Goal: Transaction & Acquisition: Purchase product/service

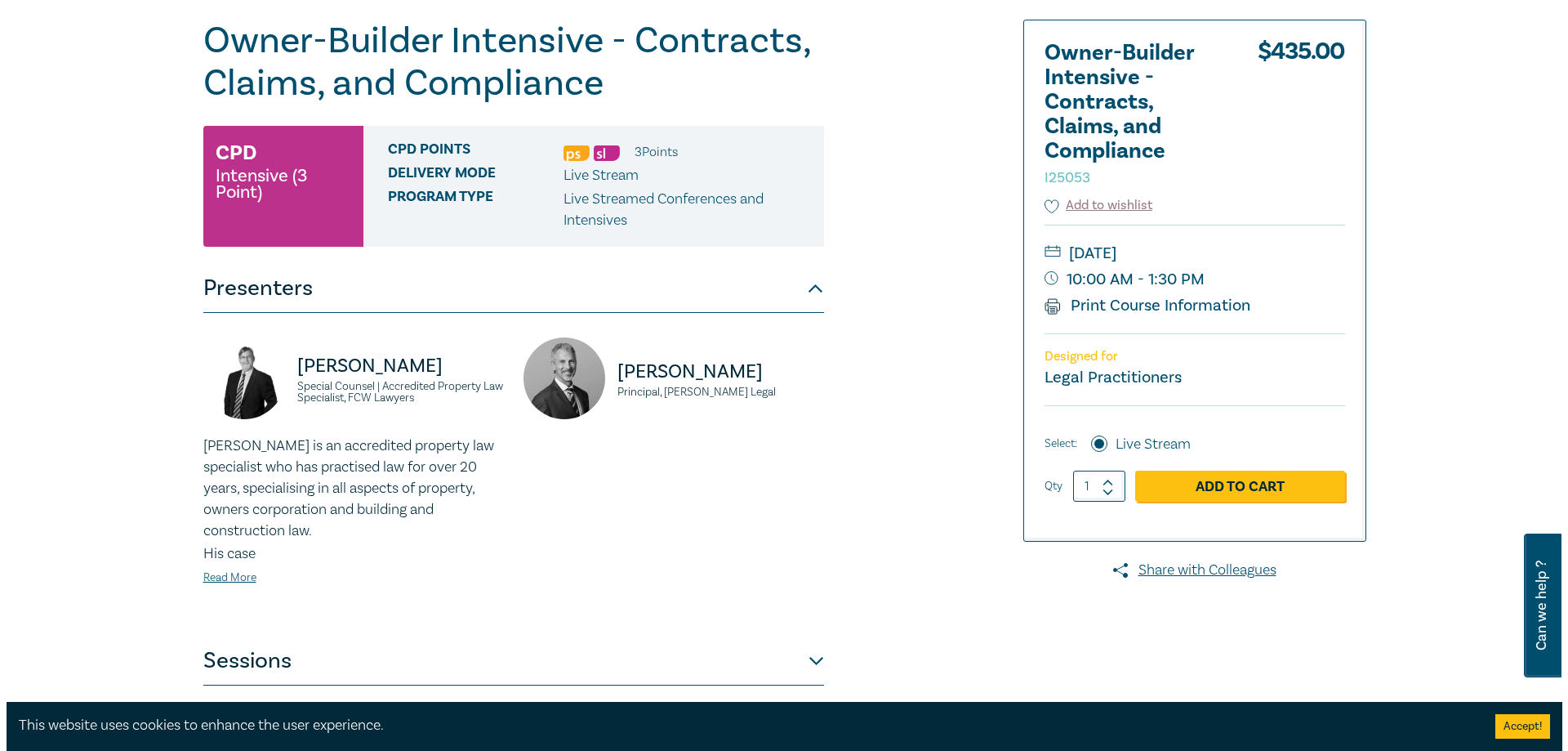
scroll to position [245, 0]
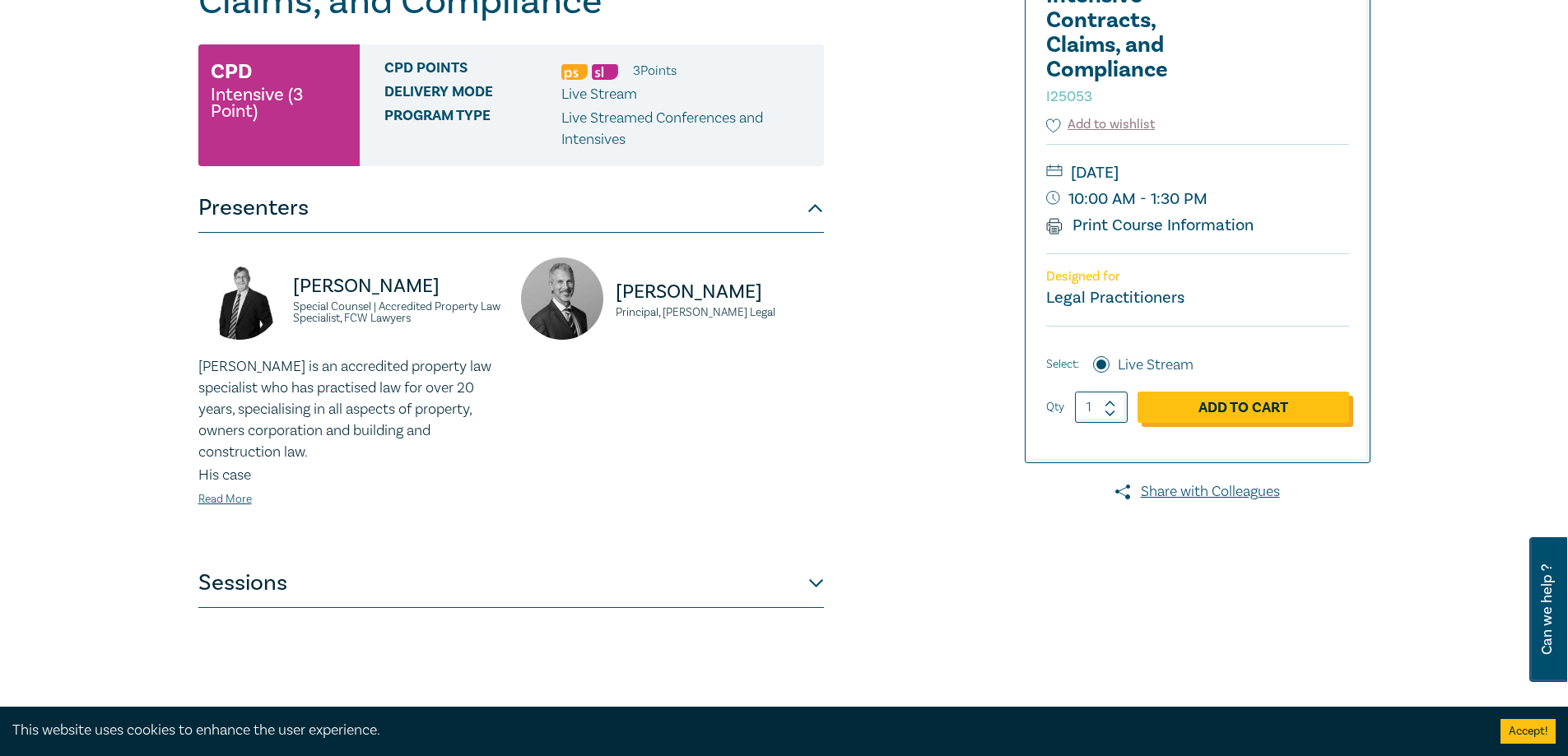
click at [1226, 405] on link "Add to Cart" at bounding box center [1243, 407] width 211 height 31
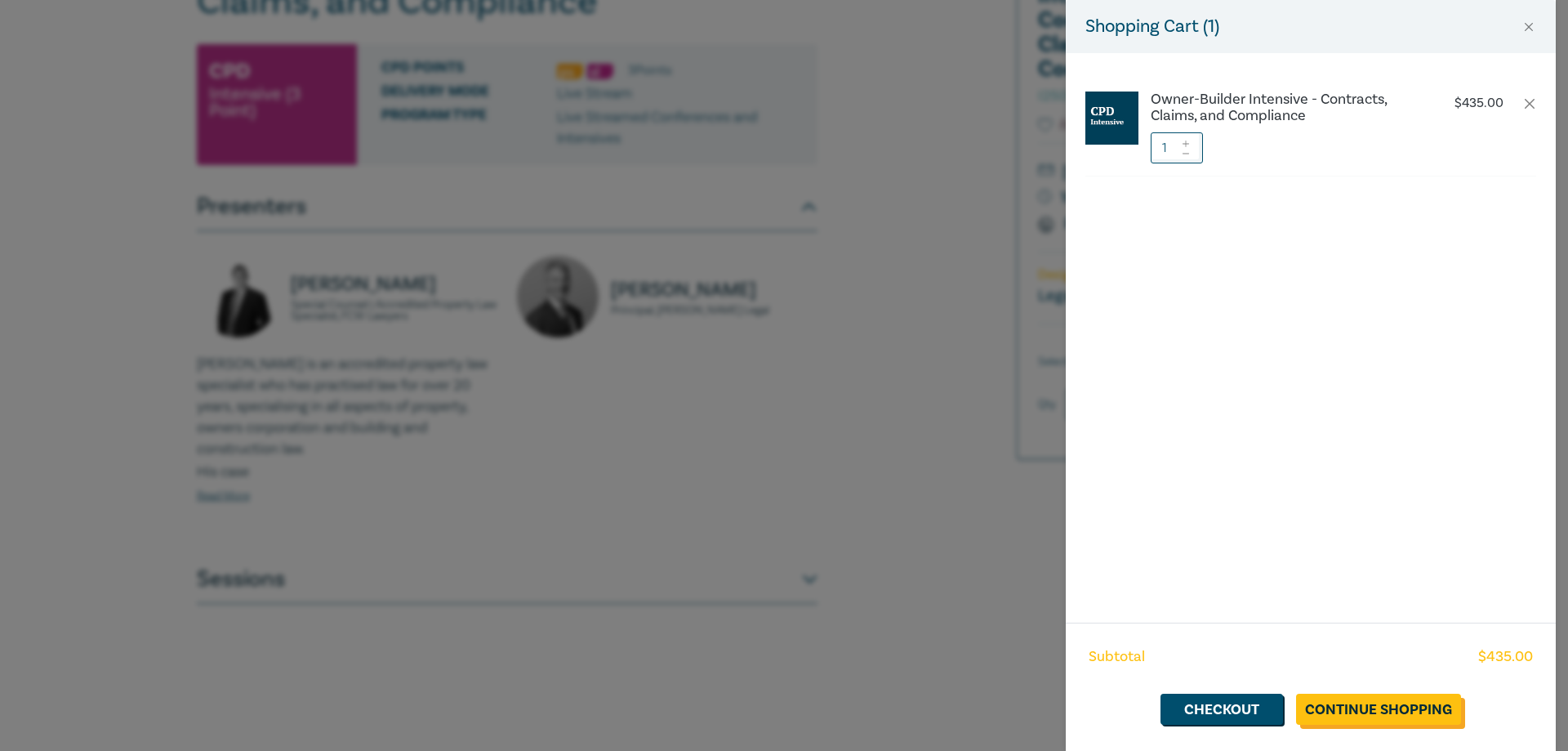
click at [1398, 710] on link "Continue Shopping" at bounding box center [1378, 709] width 165 height 31
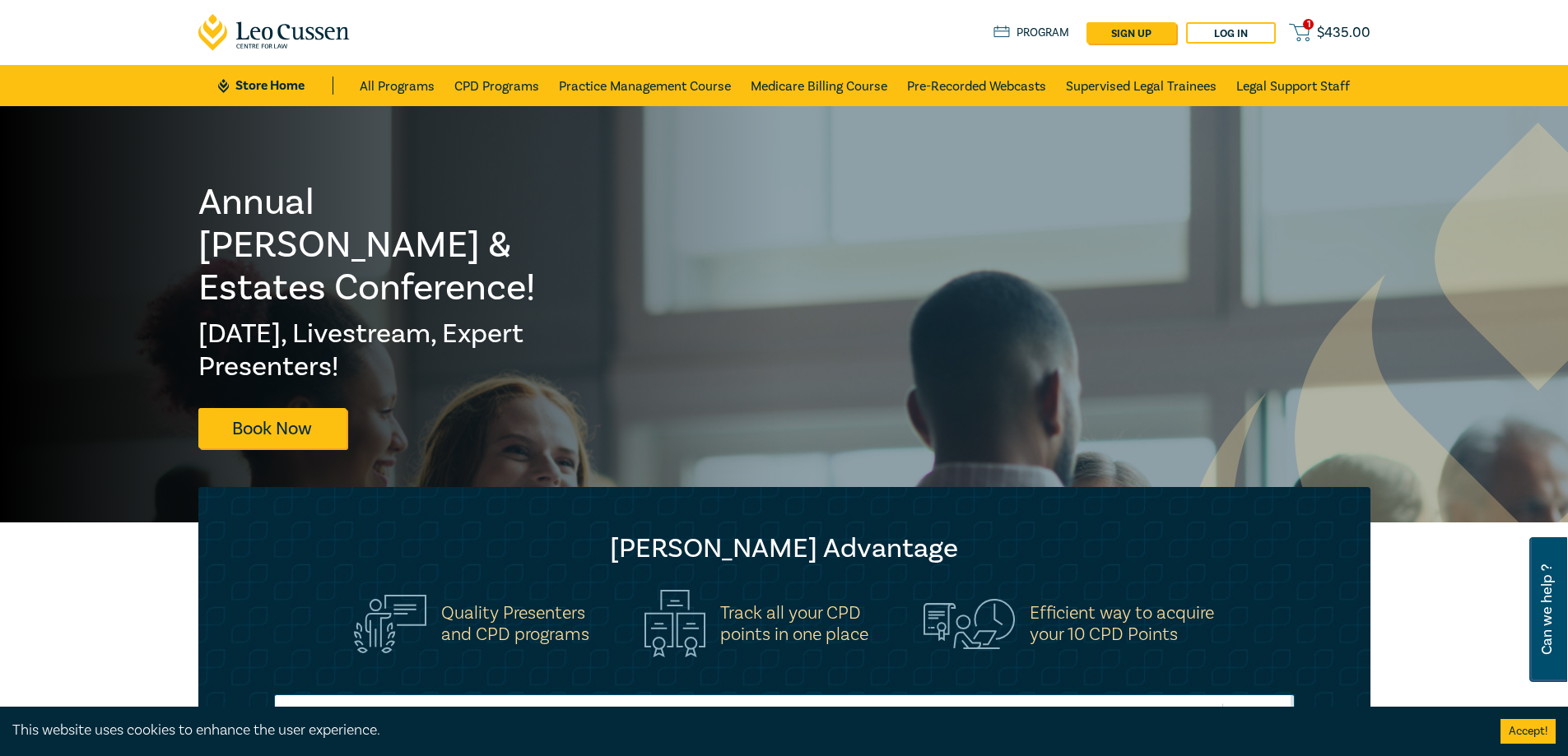
click at [1316, 23] on link "1 $ 435.00" at bounding box center [1329, 33] width 80 height 21
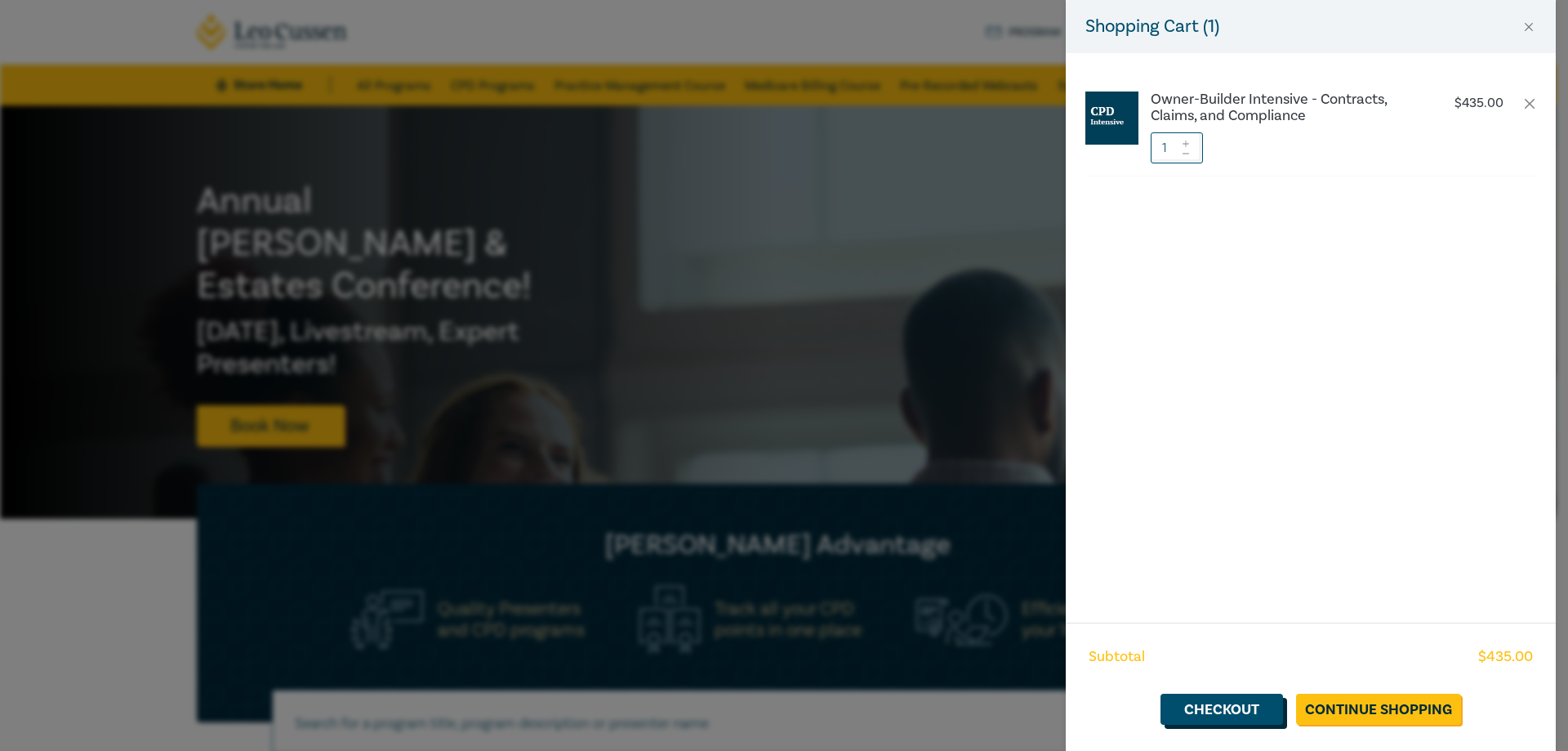
click at [1250, 711] on link "Checkout" at bounding box center [1222, 709] width 123 height 31
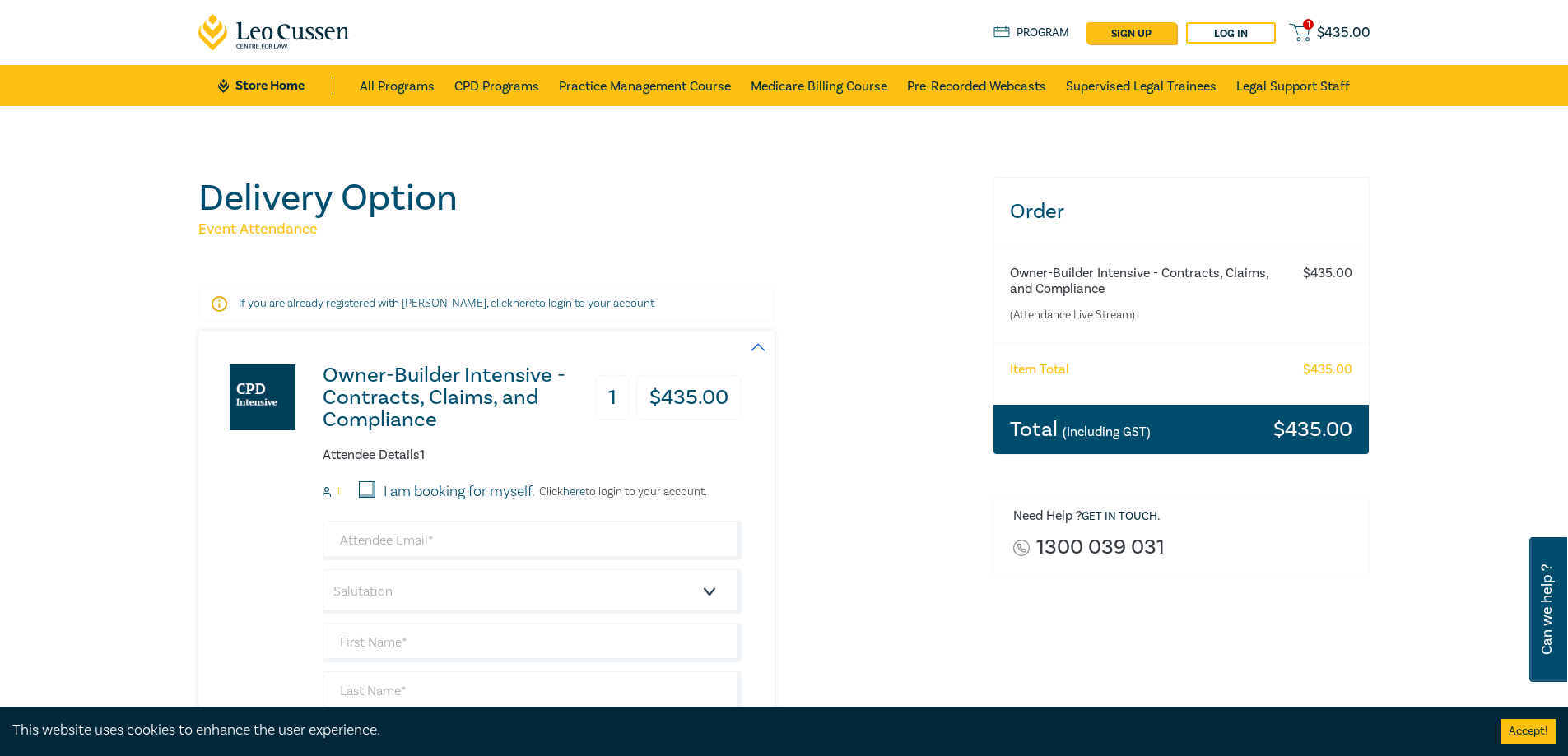
scroll to position [165, 0]
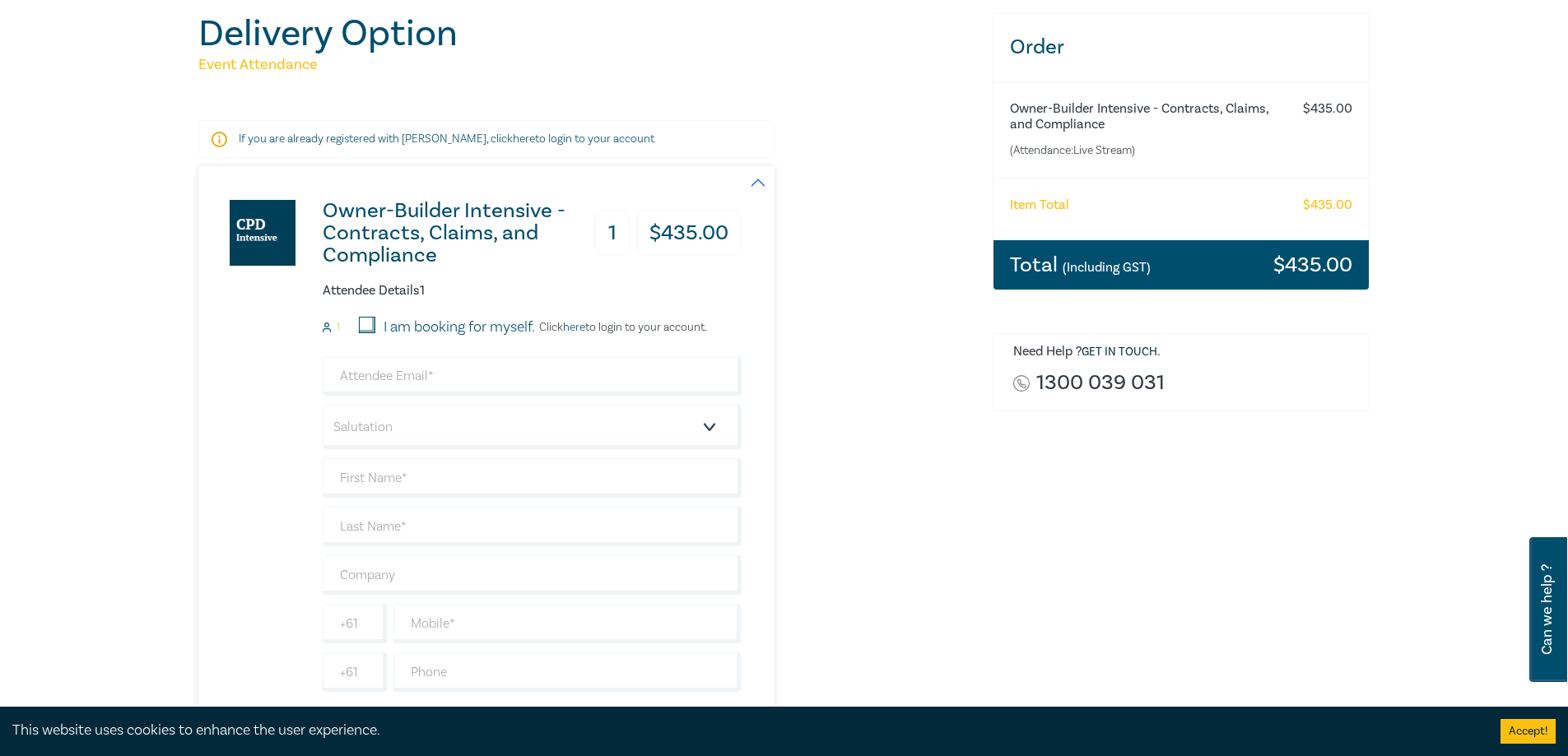
click at [364, 325] on input "I am booking for myself." at bounding box center [367, 325] width 17 height 17
checkbox input "true"
click at [367, 379] on input "email" at bounding box center [532, 375] width 419 height 39
type input "[PERSON_NAME][EMAIL_ADDRESS][DOMAIN_NAME]"
type input "[PERSON_NAME]"
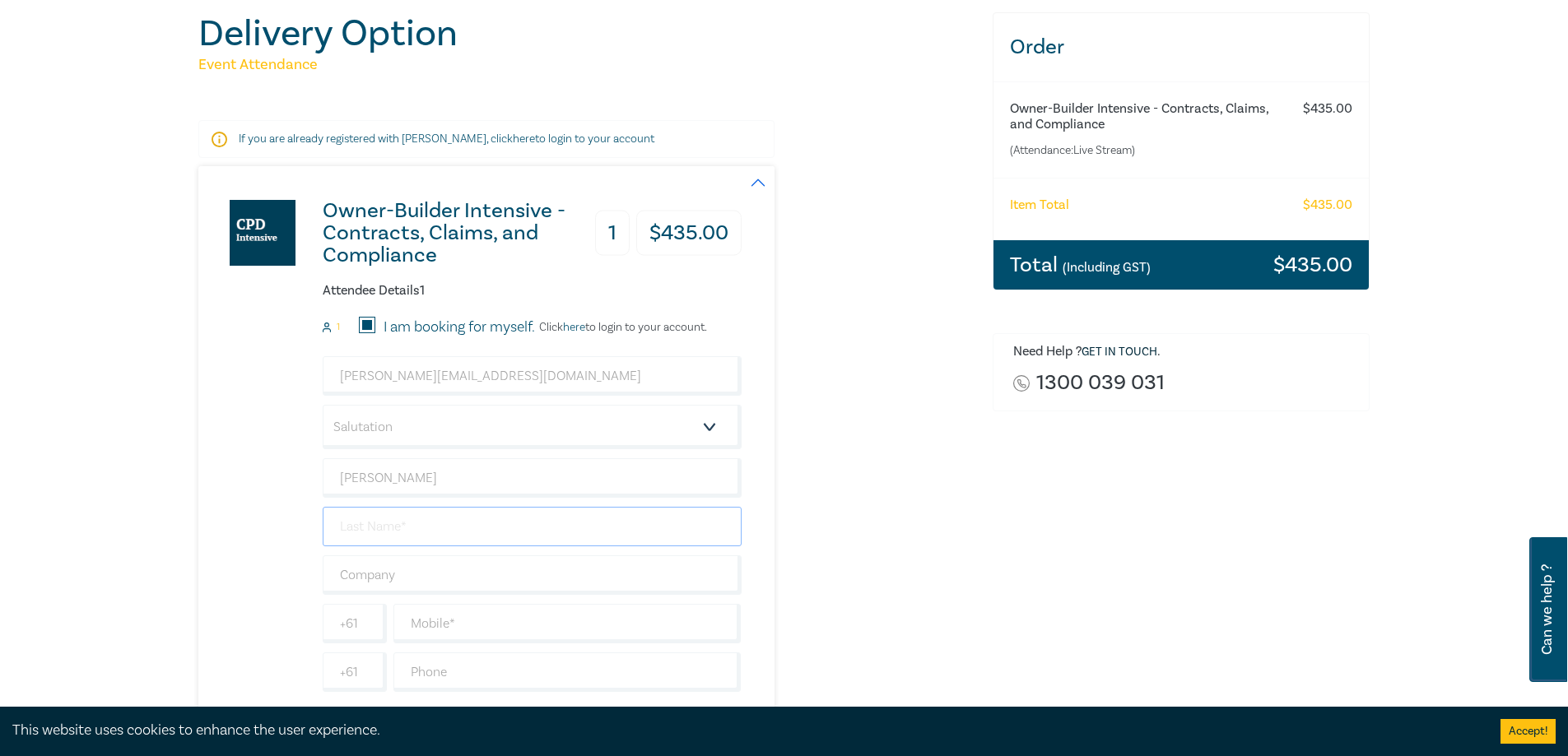
type input "[PERSON_NAME]"
type input "Power & [PERSON_NAME] Lawyers"
type input "0353820061"
type input "[GEOGRAPHIC_DATA]"
click at [400, 426] on select "Salutation Mr. Mrs. Ms. Miss Dr. Prof. Other" at bounding box center [532, 426] width 419 height 44
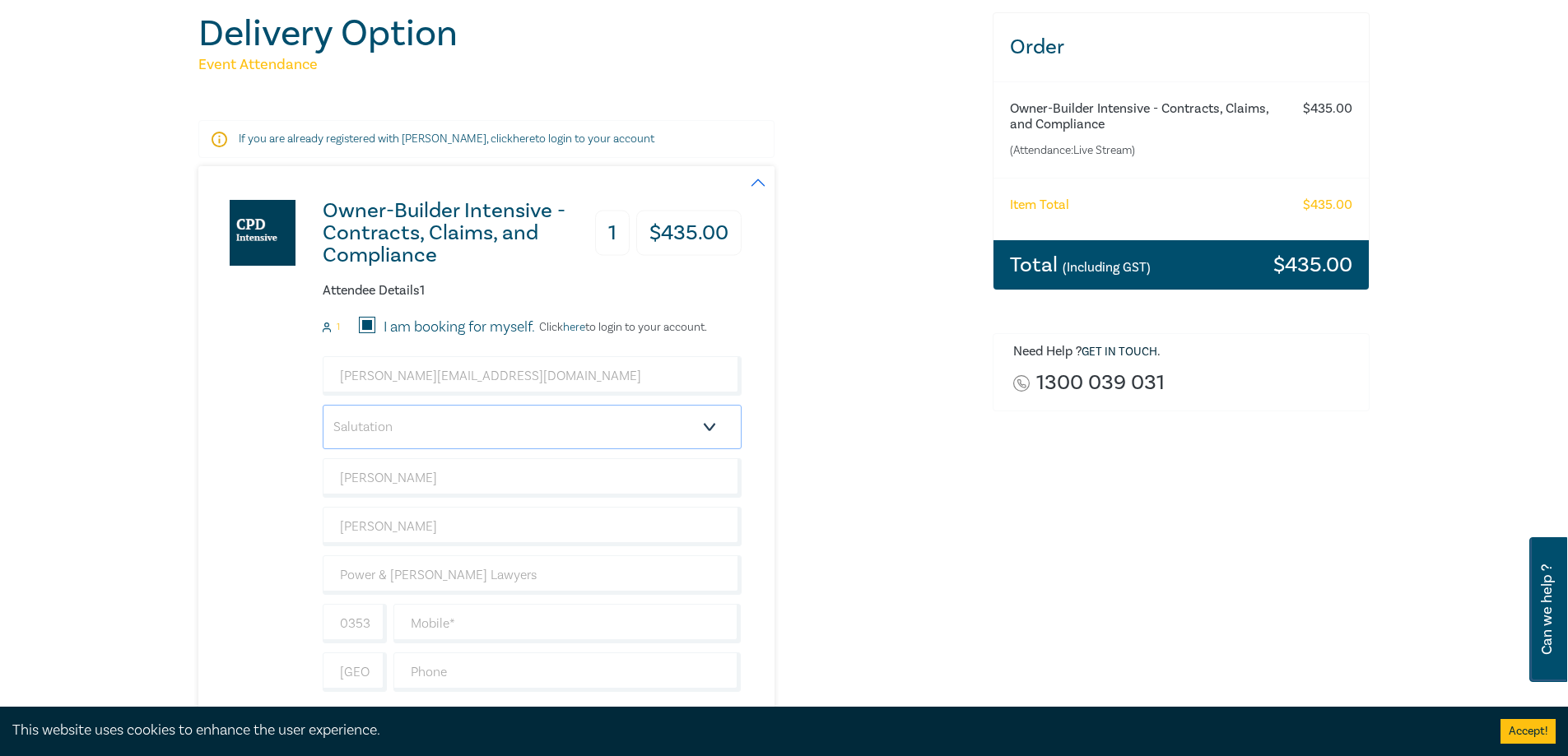
select select "Mr."
click at [323, 404] on select "Salutation Mr. Mrs. Ms. Miss Dr. Prof. Other" at bounding box center [532, 426] width 419 height 44
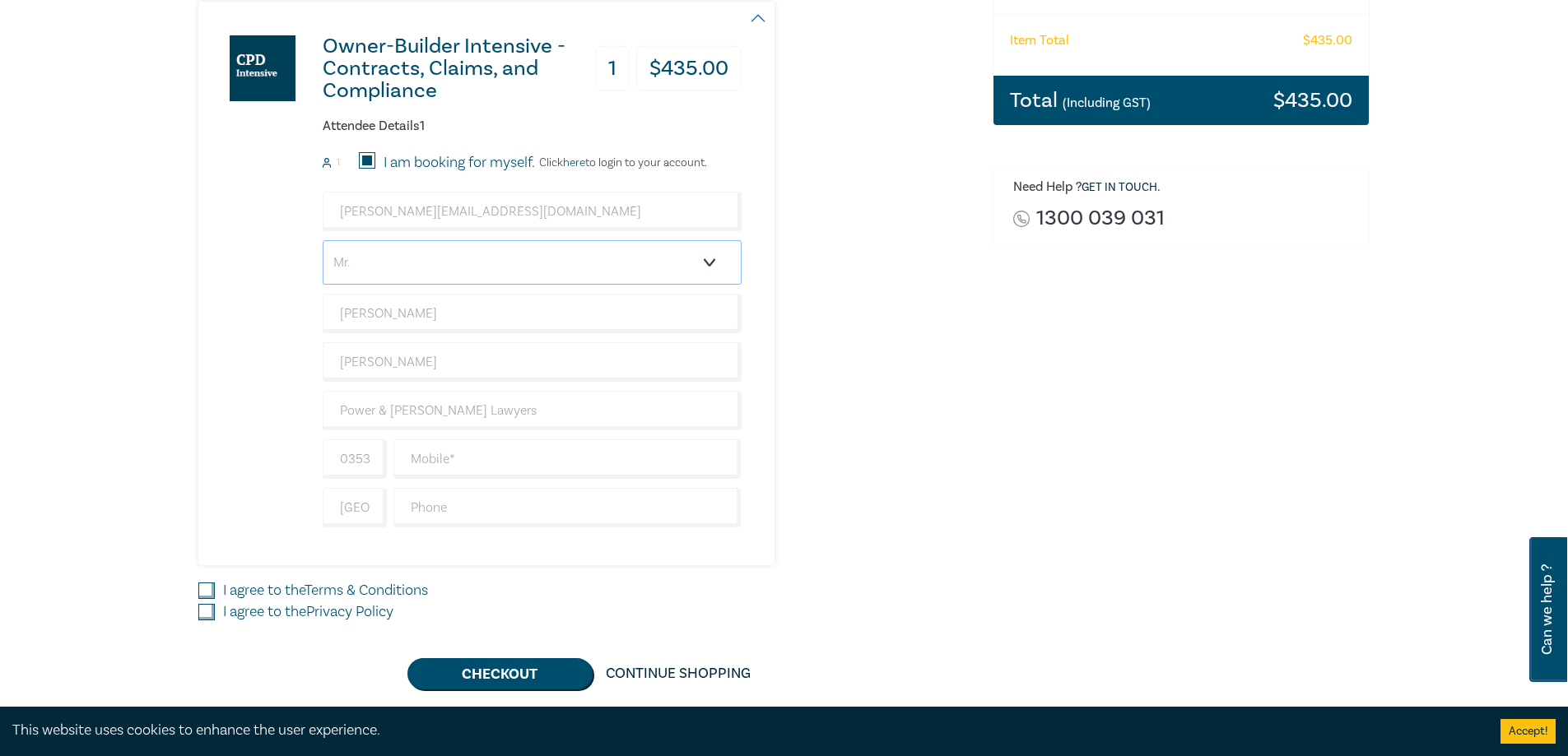
scroll to position [411, 0]
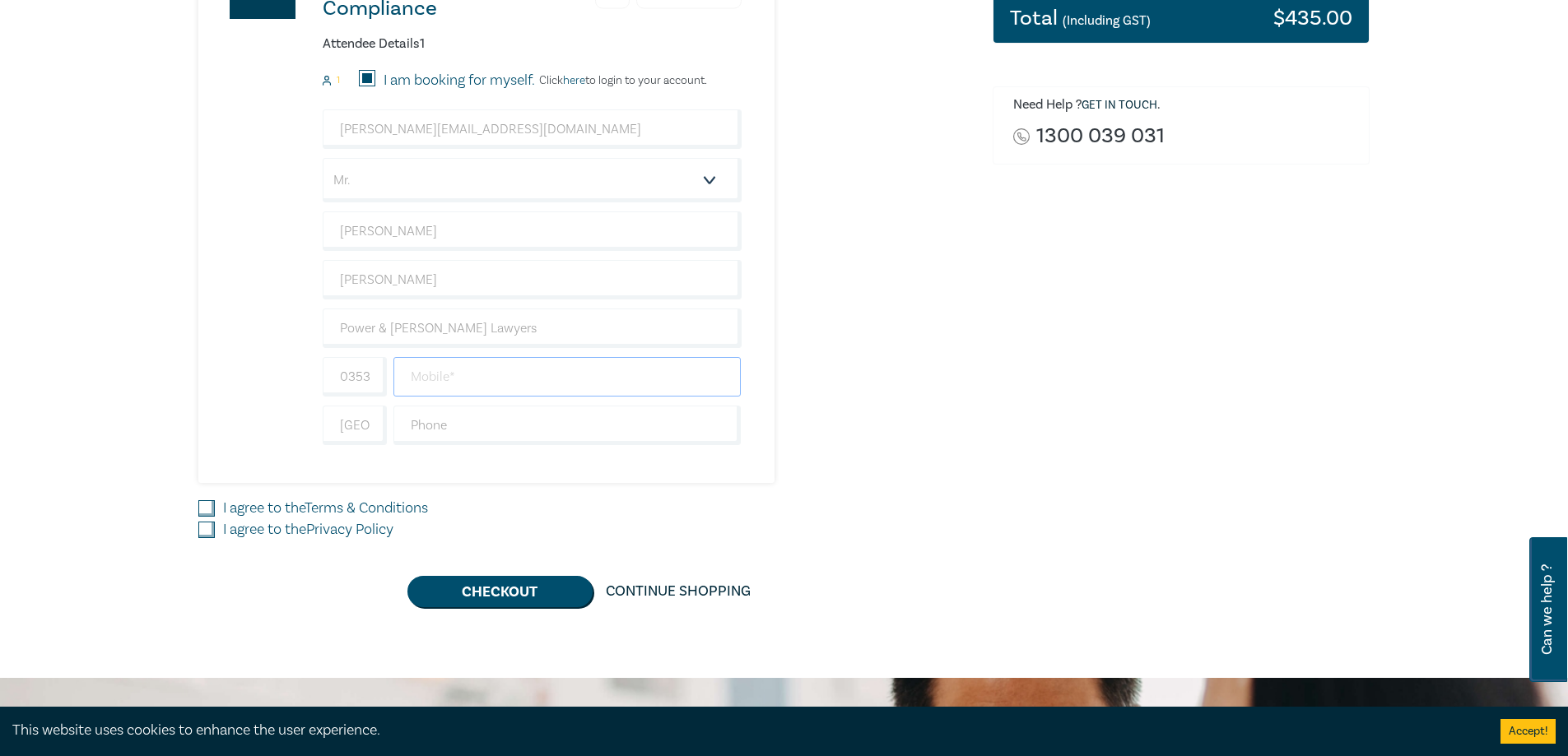
drag, startPoint x: 440, startPoint y: 378, endPoint x: 420, endPoint y: 383, distance: 20.6
click at [440, 378] on input "text" at bounding box center [568, 376] width 348 height 39
type input "820061"
click at [381, 374] on input "0353820061" at bounding box center [354, 376] width 64 height 39
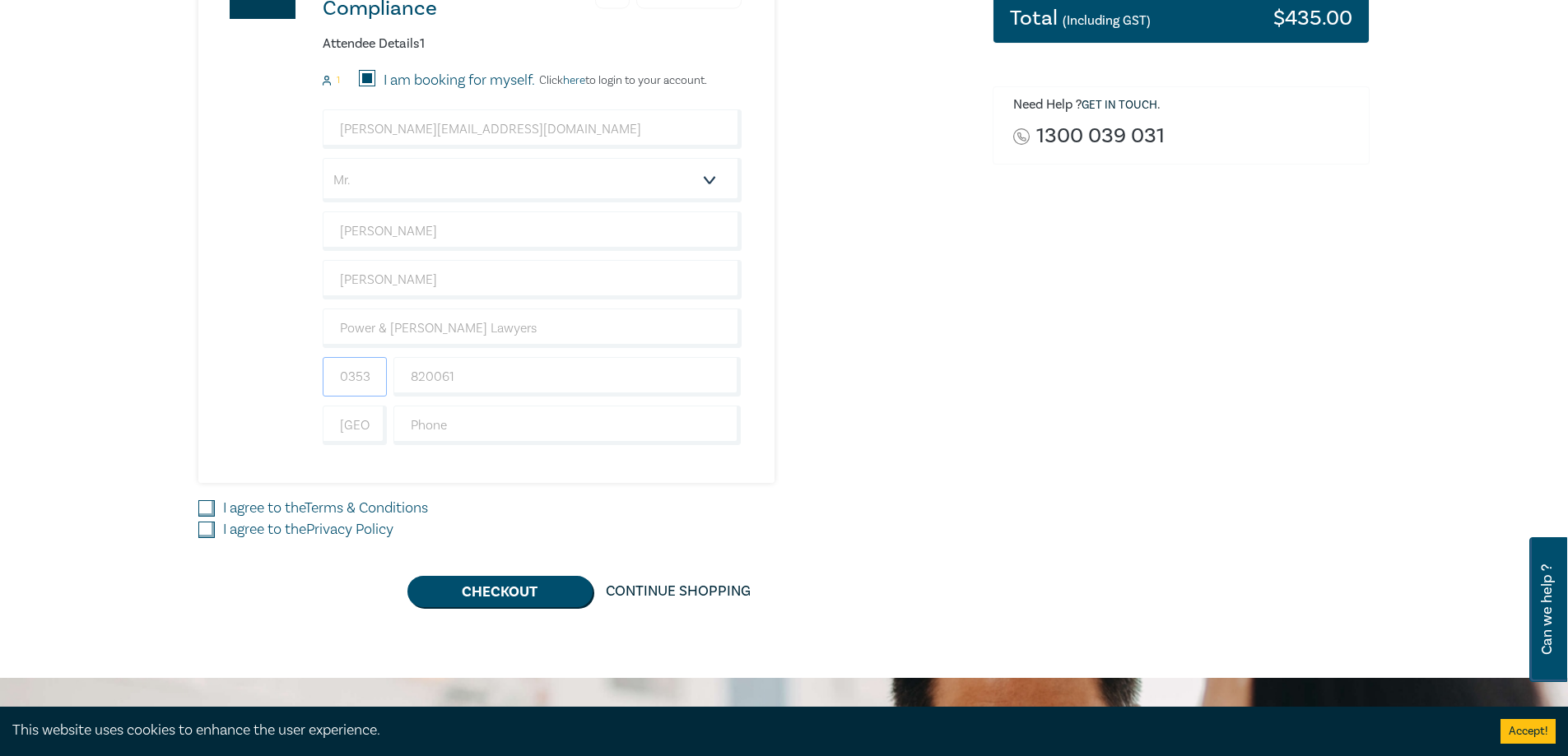
drag, startPoint x: 374, startPoint y: 378, endPoint x: 328, endPoint y: 373, distance: 46.3
click at [328, 373] on input "0353820061" at bounding box center [354, 376] width 64 height 39
type input "0320061"
type input "="
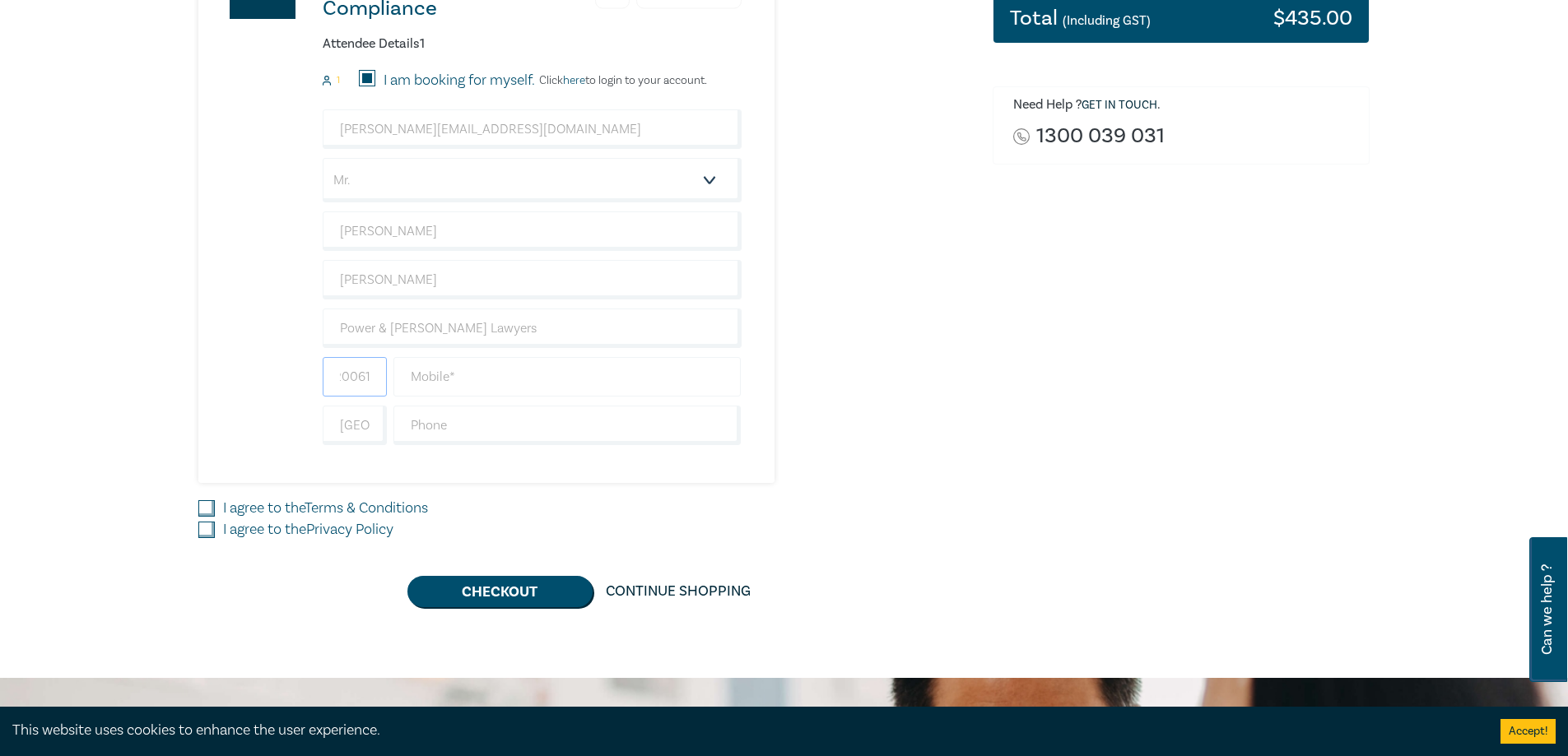
drag, startPoint x: 337, startPoint y: 374, endPoint x: 403, endPoint y: 370, distance: 66.1
click at [403, 370] on div "0320061" at bounding box center [532, 376] width 425 height 39
type input "03"
type input "53820061"
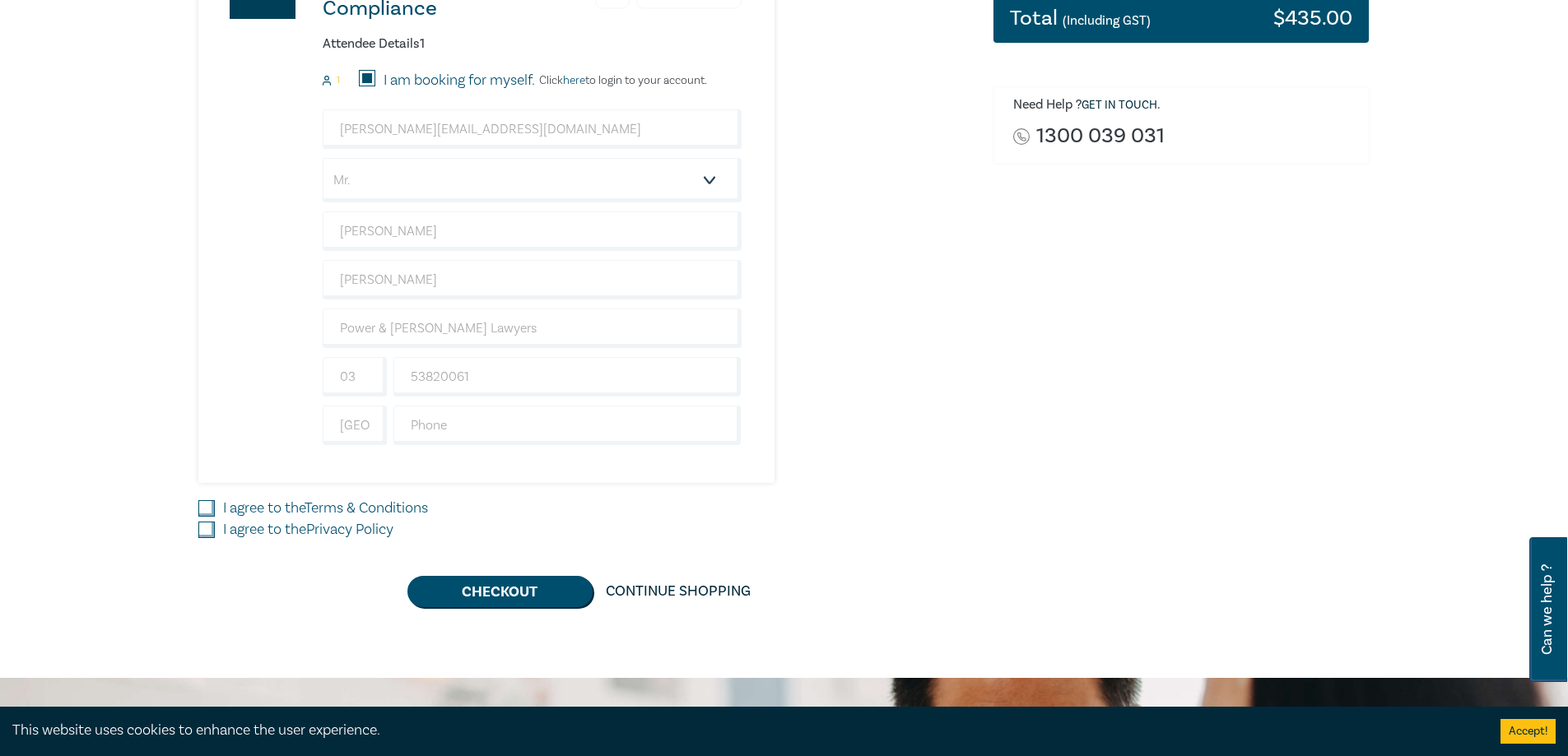
click at [213, 509] on input "I agree to the Terms & Conditions" at bounding box center [206, 509] width 17 height 17
checkbox input "true"
click at [208, 530] on input "I agree to the Privacy Policy" at bounding box center [206, 530] width 17 height 17
checkbox input "true"
click at [491, 592] on button "Checkout" at bounding box center [500, 591] width 186 height 31
